Goal: Transaction & Acquisition: Purchase product/service

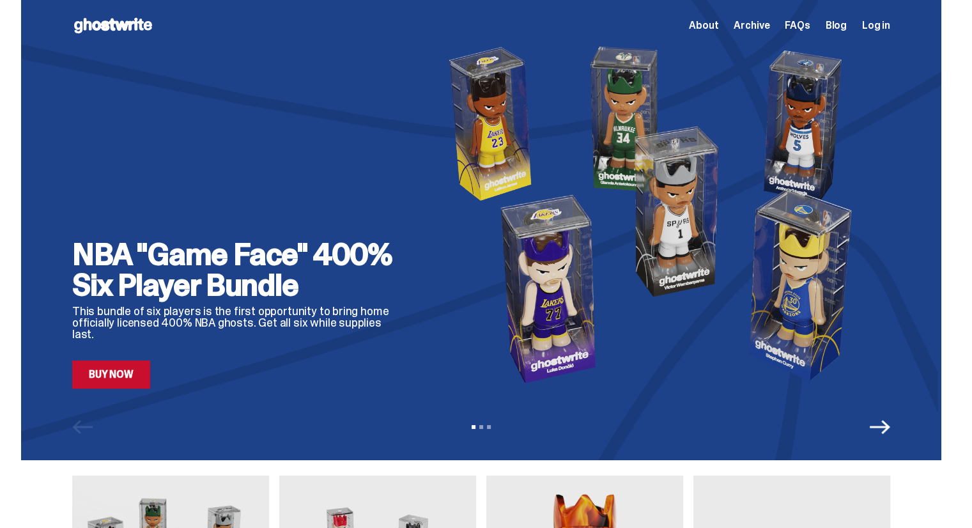
click at [125, 379] on link "Buy Now" at bounding box center [111, 374] width 78 height 28
click at [887, 425] on icon "Next" at bounding box center [879, 427] width 20 height 14
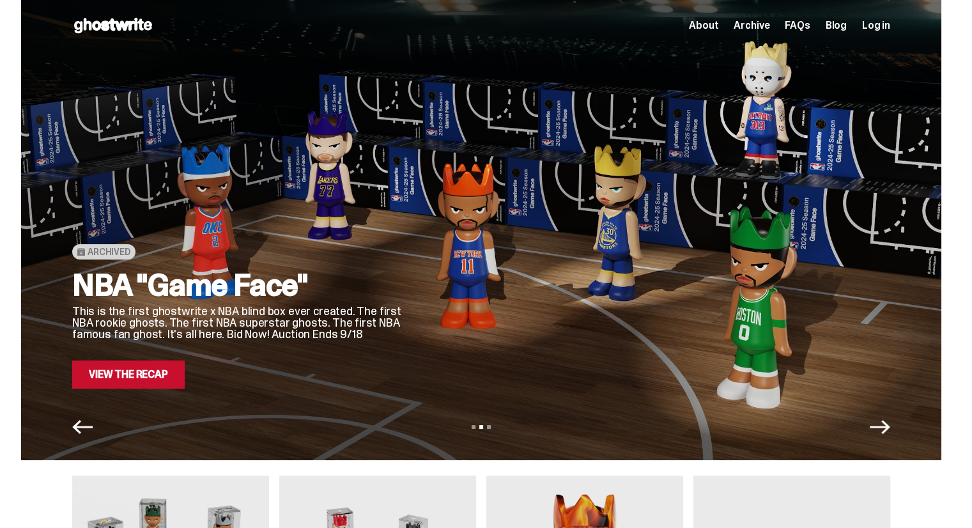
click at [887, 425] on icon "Next" at bounding box center [879, 427] width 20 height 14
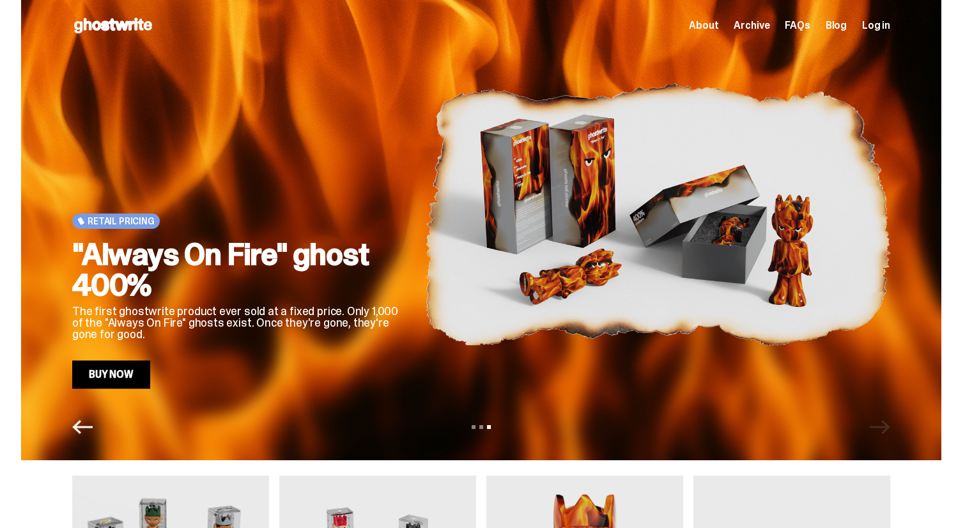
click at [887, 425] on div "View slide 1 View slide 2 View slide 3" at bounding box center [481, 426] width 920 height 20
click at [753, 29] on span "Archive" at bounding box center [751, 25] width 36 height 10
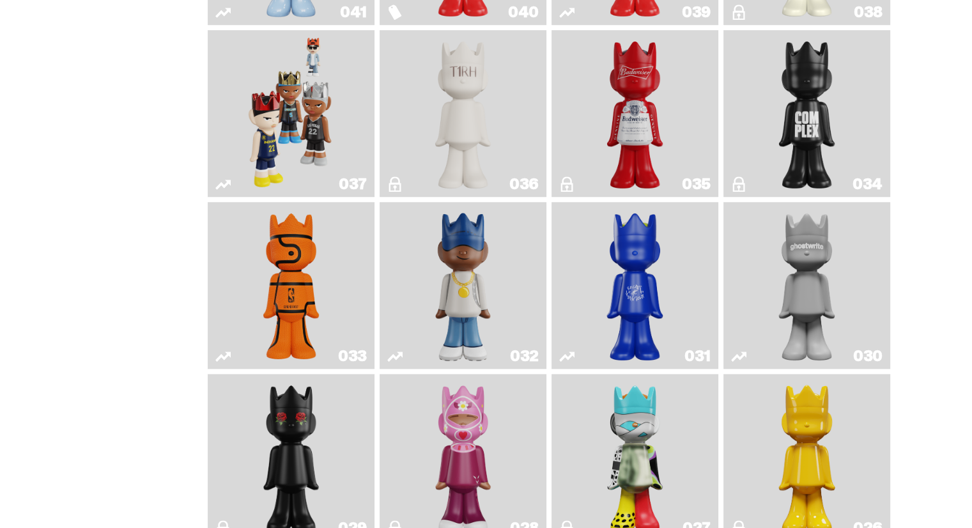
scroll to position [1277, 0]
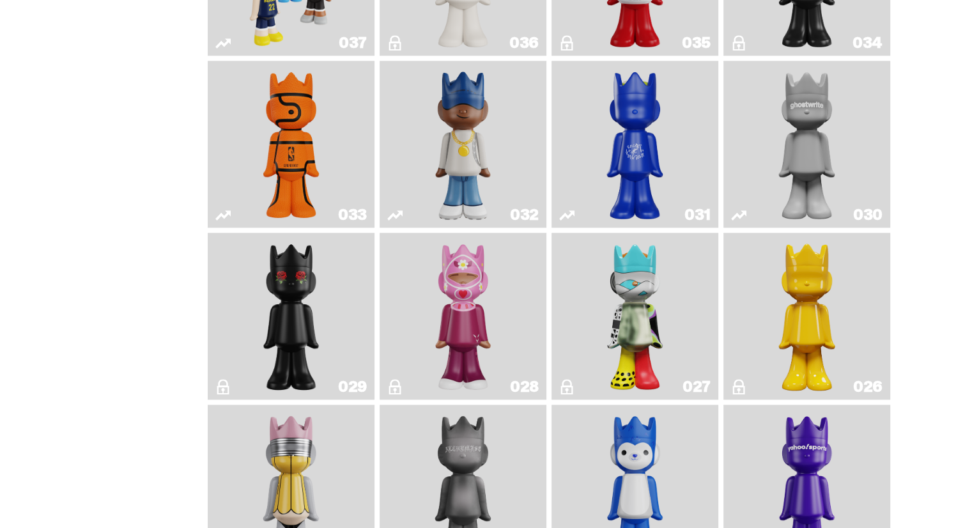
click at [667, 143] on img "Latte" at bounding box center [635, 144] width 88 height 156
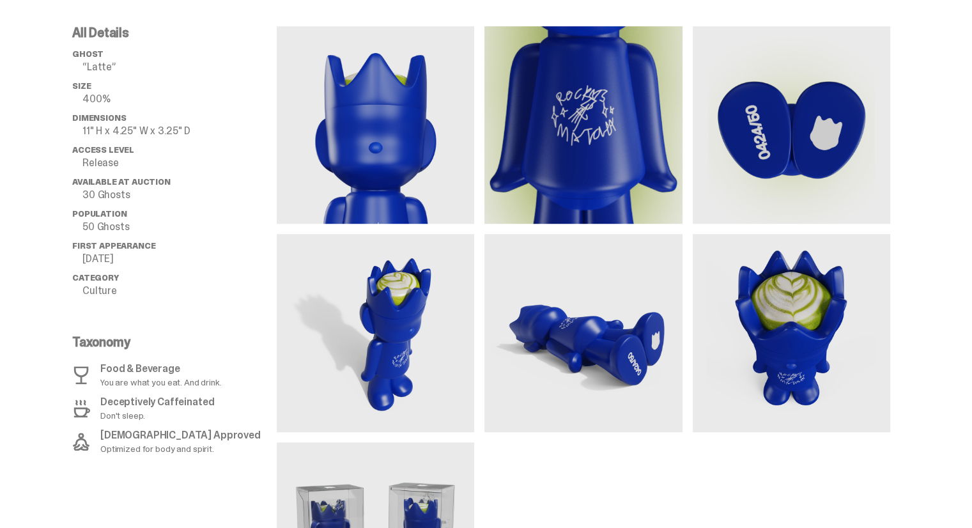
scroll to position [1150, 0]
